Goal: Information Seeking & Learning: Check status

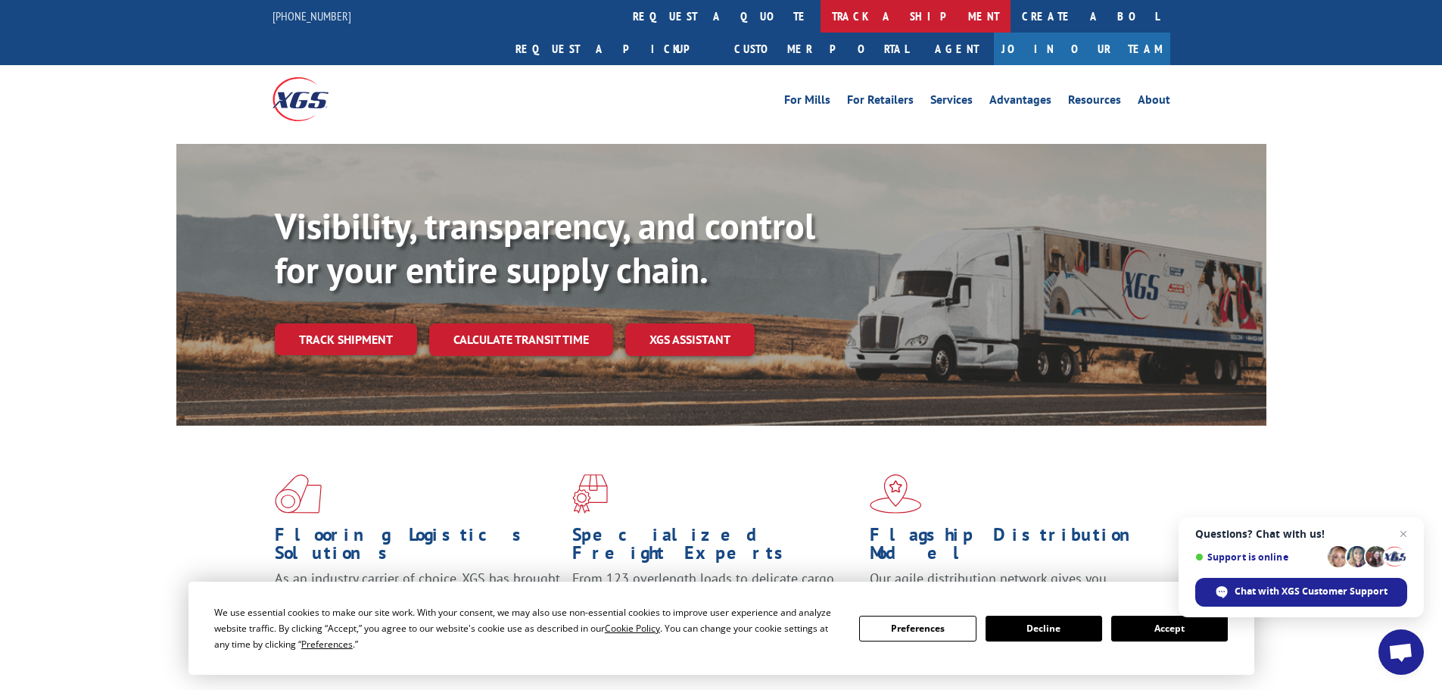
click at [821, 6] on link "track a shipment" at bounding box center [916, 16] width 190 height 33
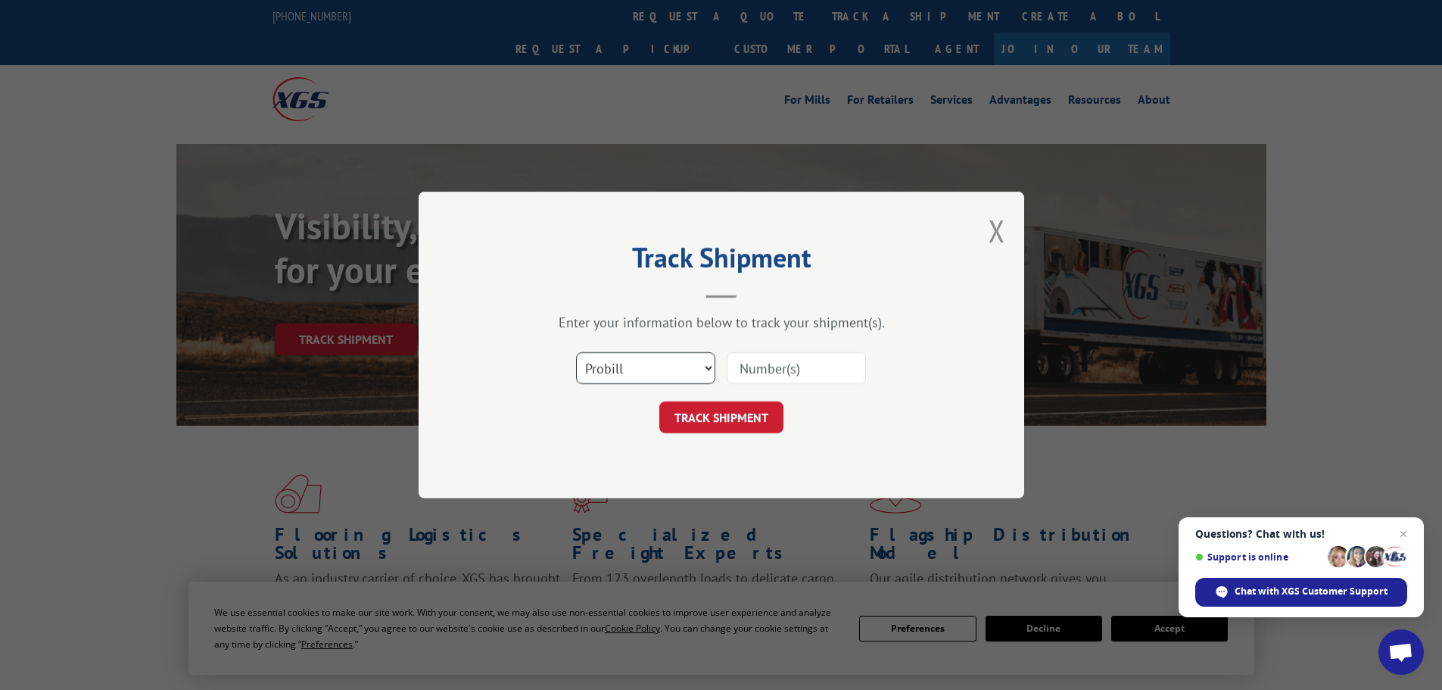
click at [703, 359] on select "Select category... Probill BOL PO" at bounding box center [645, 368] width 139 height 32
select select "bol"
click at [576, 352] on select "Select category... Probill BOL PO" at bounding box center [645, 368] width 139 height 32
click at [756, 373] on input at bounding box center [796, 368] width 139 height 32
paste input "6023166"
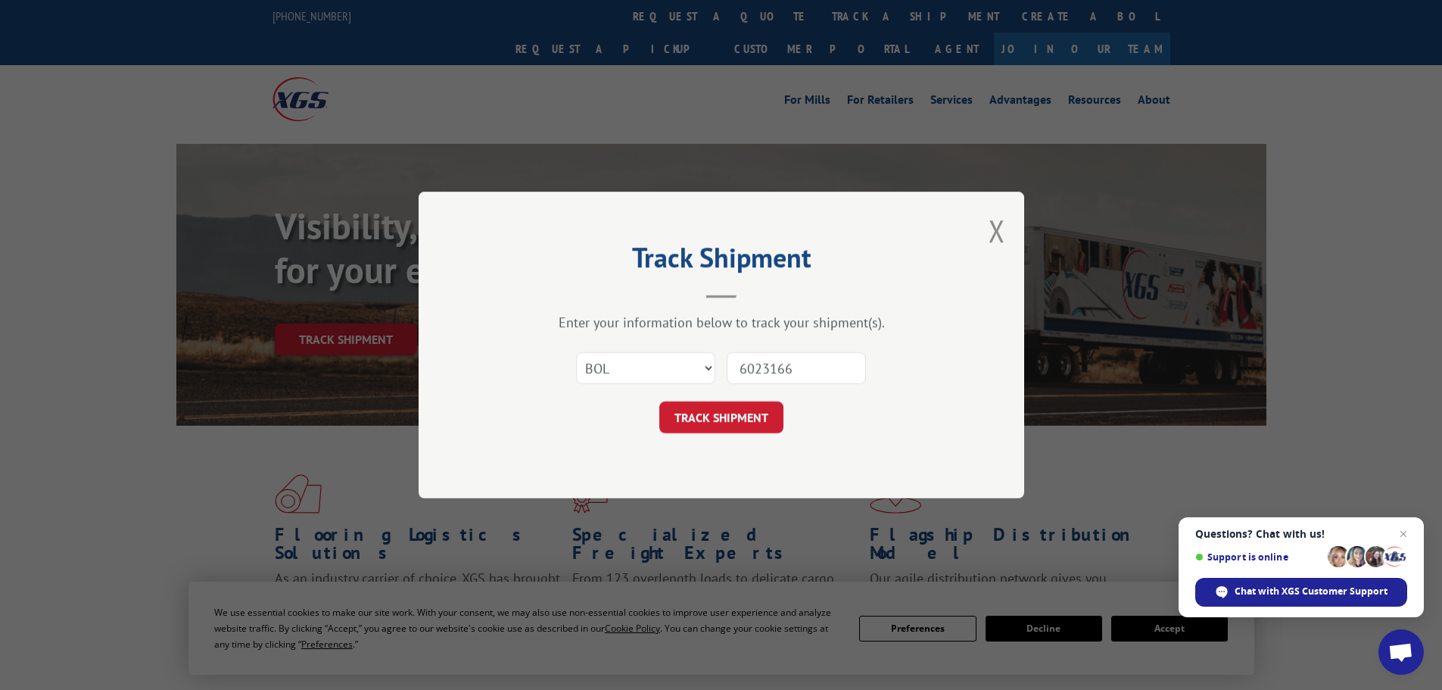
type input "6023166"
click at [744, 440] on div "Track Shipment Enter your information below to track your shipment(s). Select c…" at bounding box center [722, 345] width 606 height 307
click at [738, 422] on button "TRACK SHIPMENT" at bounding box center [721, 417] width 124 height 32
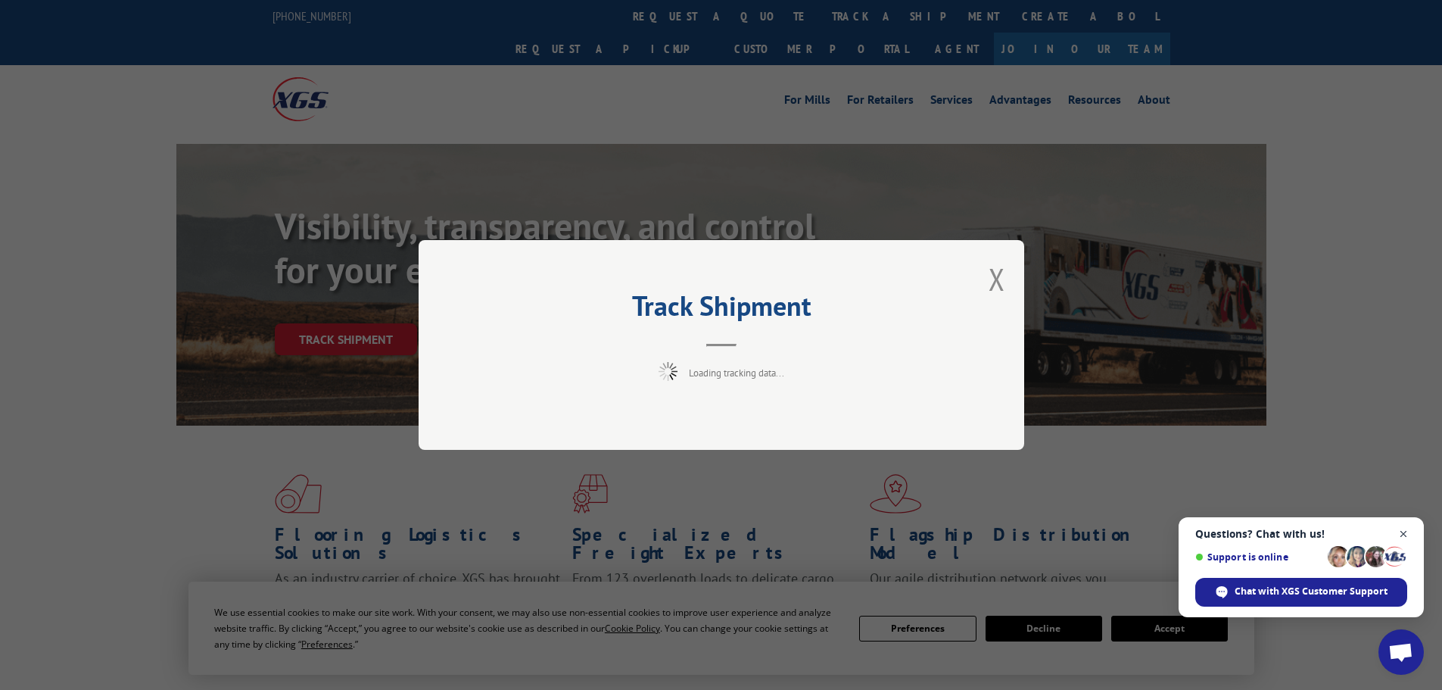
click at [1403, 531] on span "Close chat" at bounding box center [1404, 534] width 19 height 19
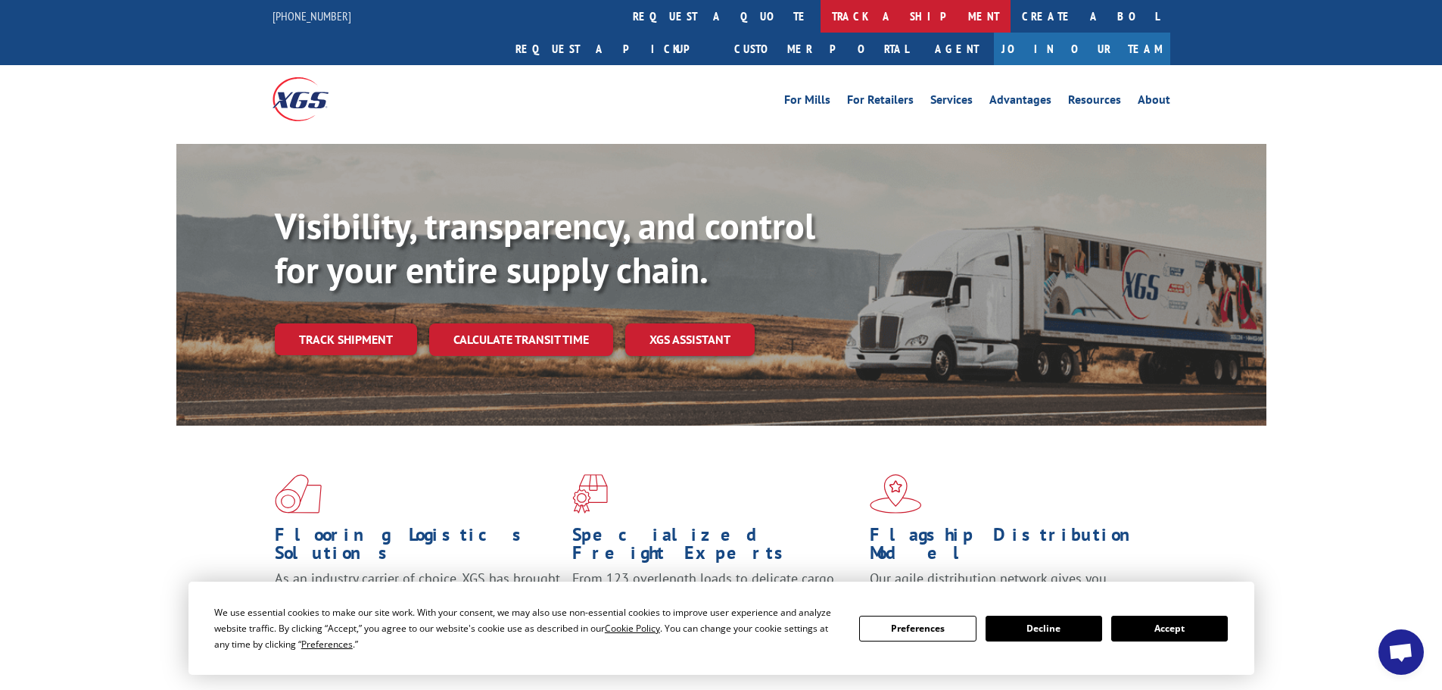
click at [821, 23] on link "track a shipment" at bounding box center [916, 16] width 190 height 33
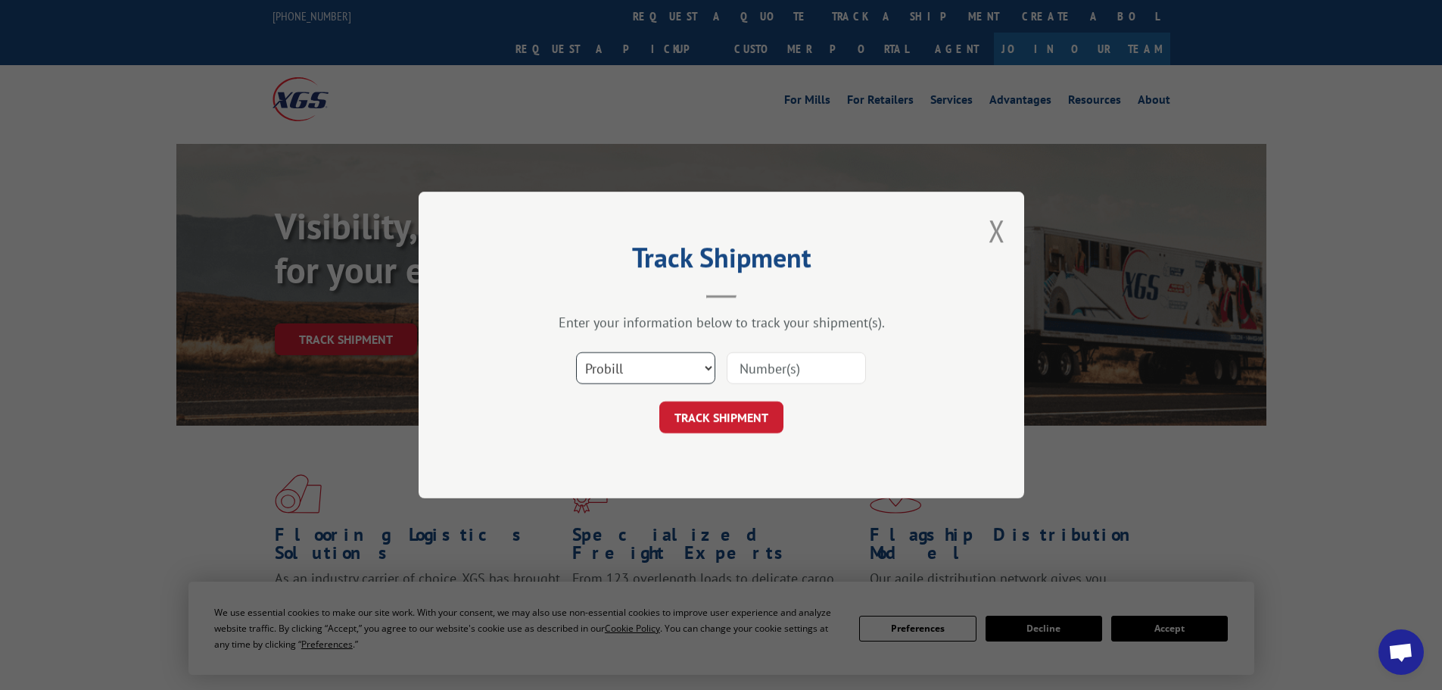
click at [644, 353] on select "Select category... Probill BOL PO" at bounding box center [645, 368] width 139 height 32
click at [576, 352] on select "Select category... Probill BOL PO" at bounding box center [645, 368] width 139 height 32
click at [631, 375] on select "Select category... Probill BOL PO" at bounding box center [645, 368] width 139 height 32
select select "bol"
click at [576, 352] on select "Select category... Probill BOL PO" at bounding box center [645, 368] width 139 height 32
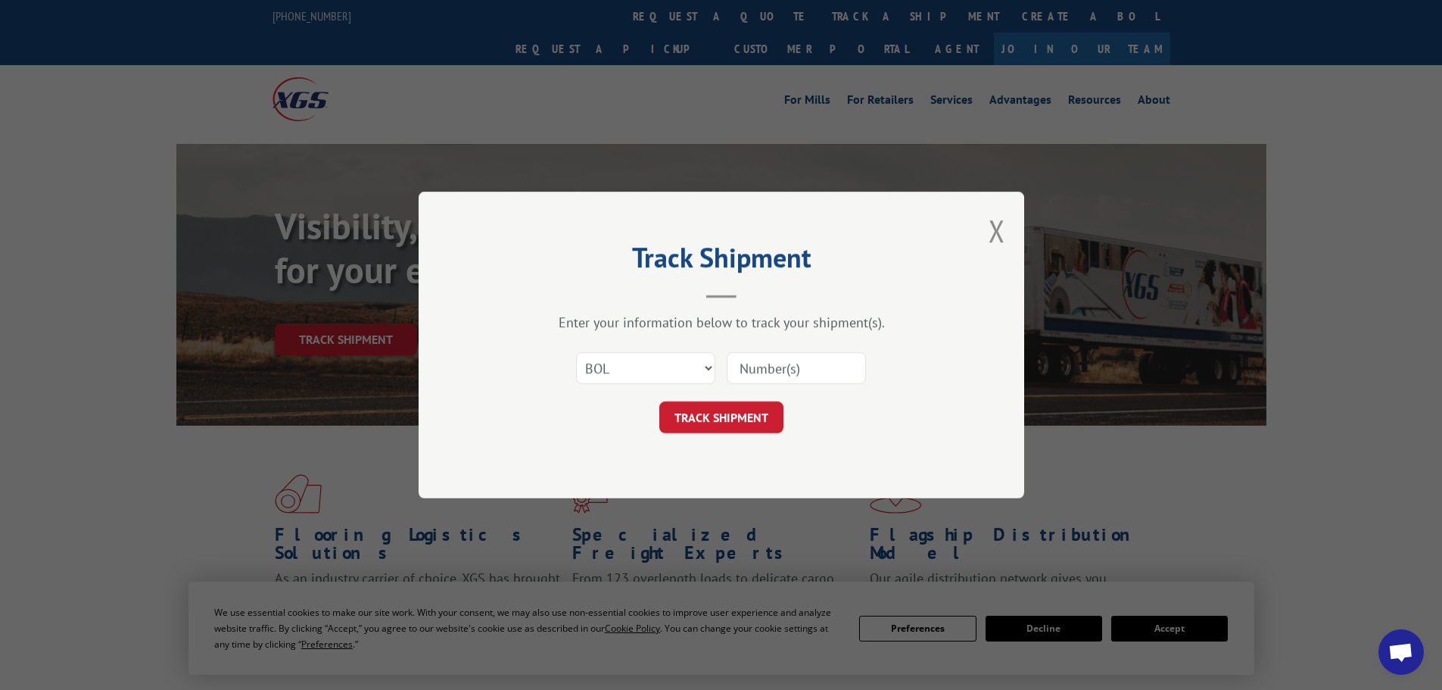
click at [748, 365] on input at bounding box center [796, 368] width 139 height 32
paste input "6023166"
type input "6023166"
click at [736, 420] on button "TRACK SHIPMENT" at bounding box center [721, 417] width 124 height 32
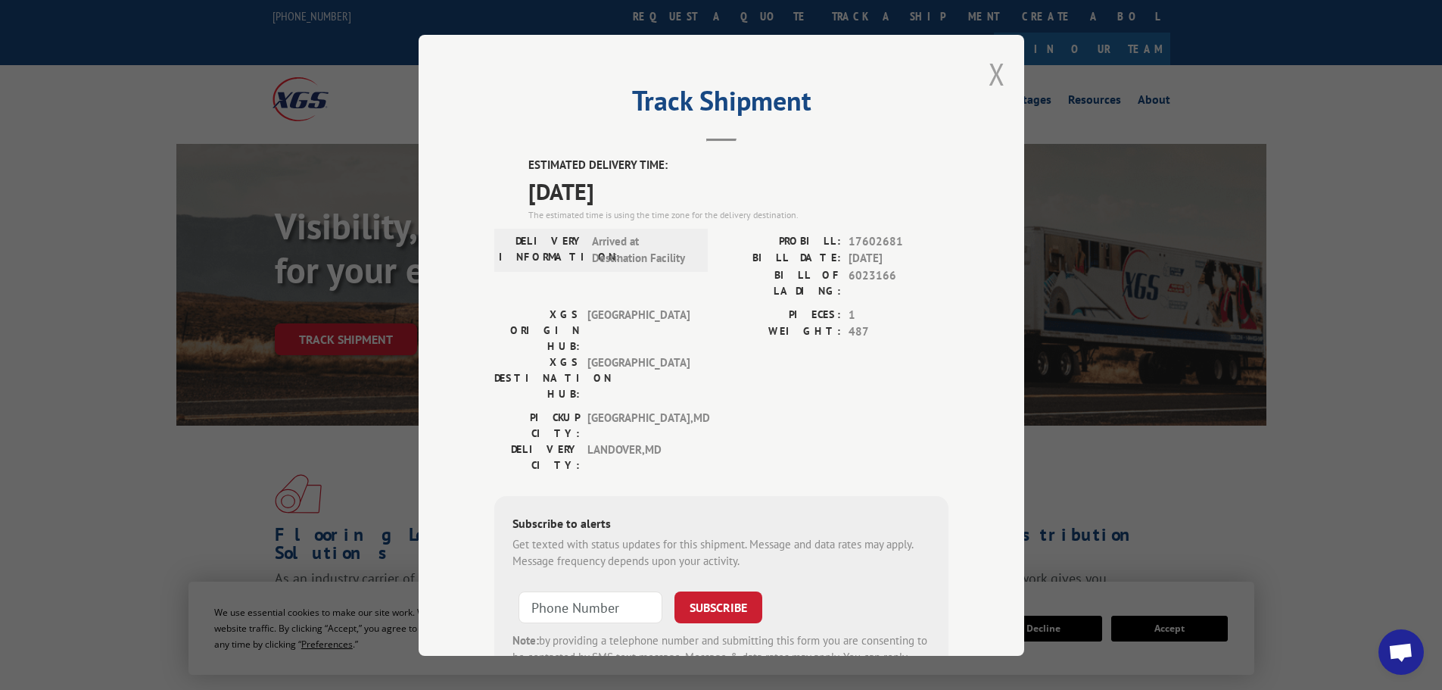
click at [993, 75] on button "Close modal" at bounding box center [997, 74] width 17 height 40
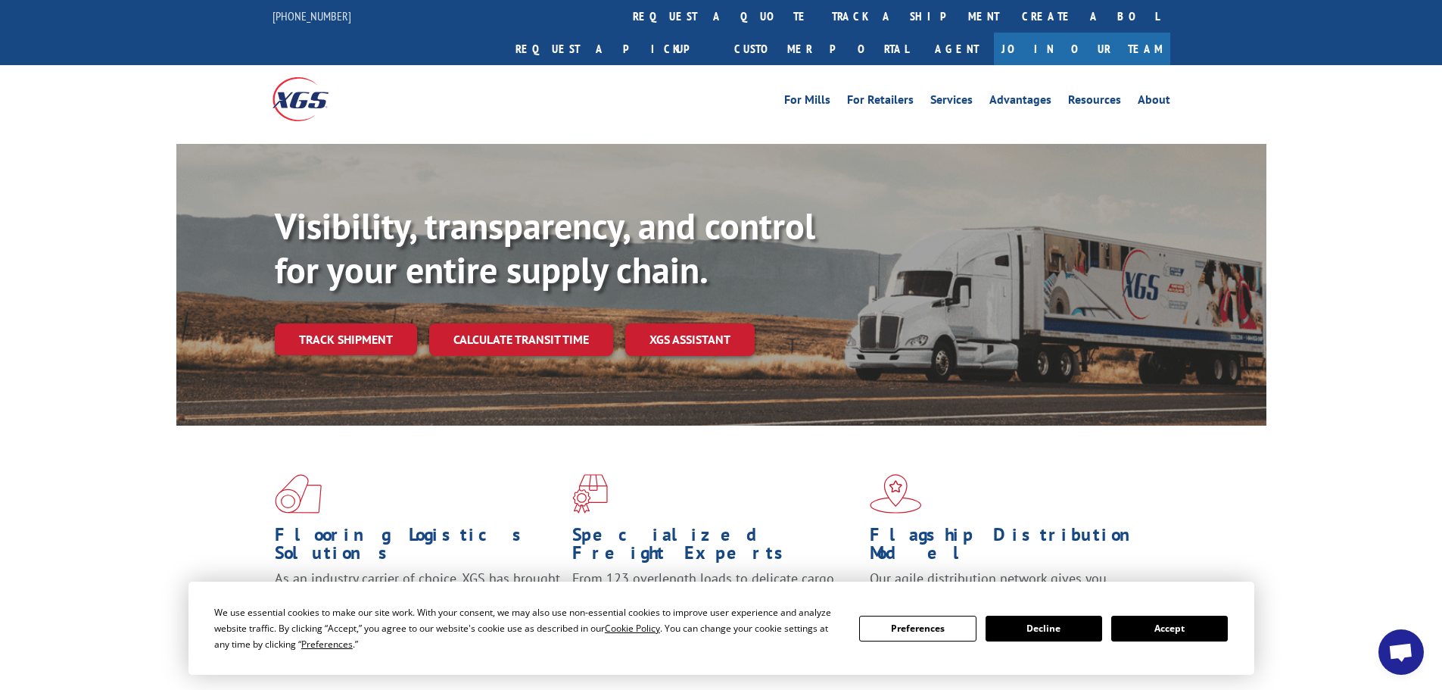
click at [1143, 625] on button "Accept" at bounding box center [1170, 629] width 117 height 26
